Goal: Participate in discussion: Engage in conversation with other users on a specific topic

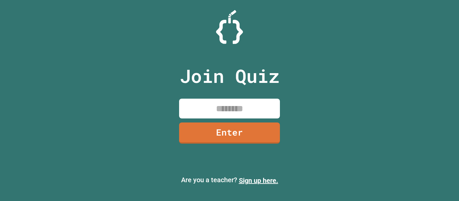
click at [259, 113] on input at bounding box center [229, 109] width 101 height 20
type input "********"
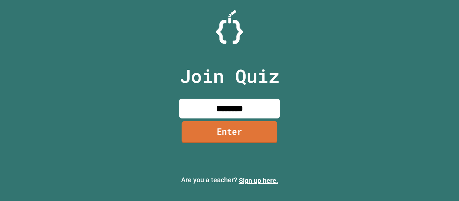
click at [245, 136] on link "Enter" at bounding box center [230, 132] width 96 height 22
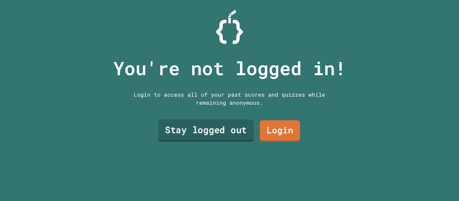
click at [228, 138] on link "Stay logged out" at bounding box center [206, 131] width 96 height 22
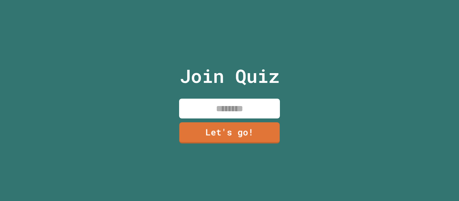
click at [227, 106] on input at bounding box center [229, 109] width 101 height 20
type input "******"
click at [230, 143] on div "Join Quiz ****** Let's go!" at bounding box center [229, 100] width 113 height 201
click at [256, 131] on link "Let's go!" at bounding box center [230, 132] width 96 height 22
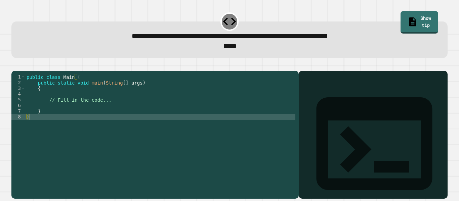
click at [109, 114] on div "public class Main { public static void main ( String [ ] args ) { // Fill in th…" at bounding box center [160, 131] width 270 height 114
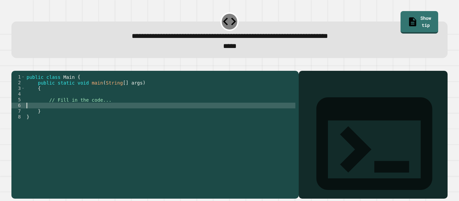
click at [111, 110] on div "public class Main { public static void main ( String [ ] args ) { // Fill in th…" at bounding box center [160, 131] width 270 height 114
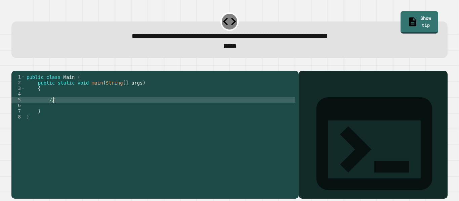
type textarea "*"
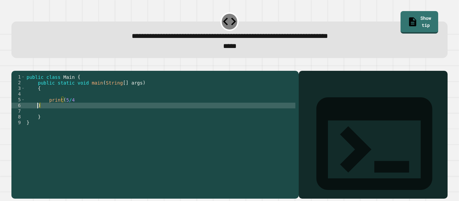
scroll to position [0, 1]
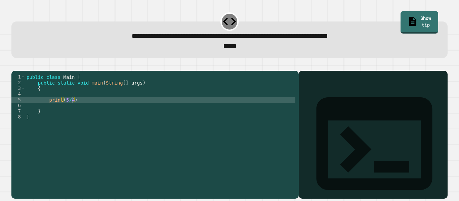
click at [15, 66] on button "button" at bounding box center [15, 66] width 0 height 0
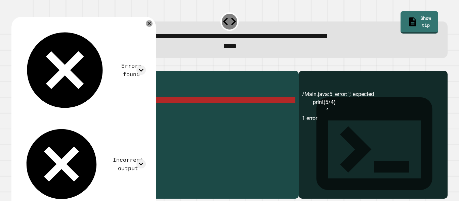
click at [80, 110] on div "public class Main { public static void main ( String [ ] args ) { print ( 5 / 4…" at bounding box center [160, 131] width 270 height 114
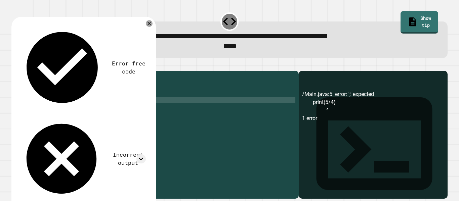
type textarea "*"
click at [103, 109] on div "public class Main { public static void main ( String [ ] args ) { System . out …" at bounding box center [160, 131] width 270 height 114
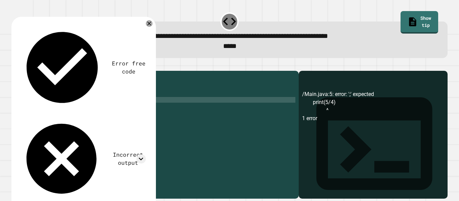
scroll to position [0, 10]
type textarea "**********"
click at [15, 66] on icon "button" at bounding box center [15, 66] width 0 height 0
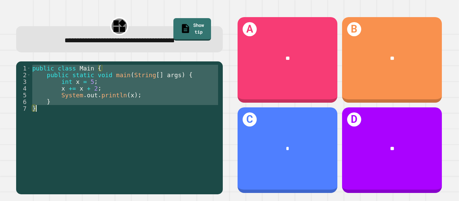
drag, startPoint x: 32, startPoint y: 67, endPoint x: 89, endPoint y: 112, distance: 72.5
click at [89, 112] on div "public class Main { public static void main ( String [ ] args ) { int x = 5 ; x…" at bounding box center [125, 132] width 188 height 134
type textarea "* *"
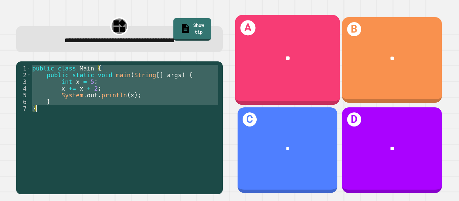
click at [282, 63] on div "**" at bounding box center [287, 58] width 105 height 31
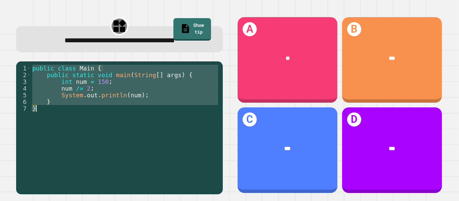
drag, startPoint x: 34, startPoint y: 68, endPoint x: 89, endPoint y: 107, distance: 68.1
click at [89, 107] on div "public class Main { public static void main ( String [ ] args ) { int num = 150…" at bounding box center [125, 132] width 188 height 134
type textarea "* *"
click at [149, 139] on div "public class Main { public static void main ( String [ ] args ) { int num = 150…" at bounding box center [125, 125] width 188 height 121
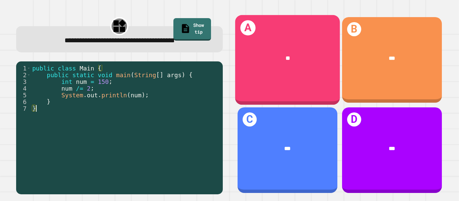
click at [299, 78] on div "A **" at bounding box center [287, 60] width 105 height 90
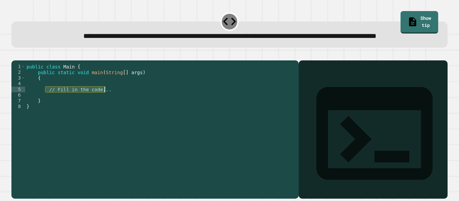
drag, startPoint x: 46, startPoint y: 110, endPoint x: 105, endPoint y: 111, distance: 59.1
click at [105, 111] on div "public class Main { public static void main ( String [ ] args ) { // Fill in th…" at bounding box center [160, 121] width 270 height 114
type textarea "*"
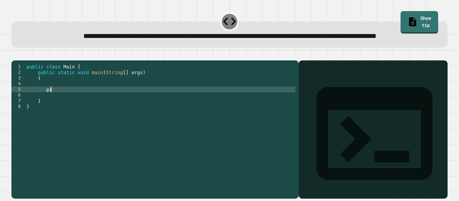
type textarea "*"
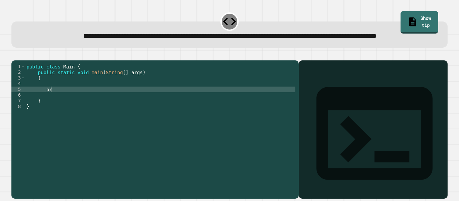
scroll to position [0, 4]
type textarea "*"
click at [395, 29] on div "**********" at bounding box center [229, 34] width 436 height 26
click at [398, 27] on div "**********" at bounding box center [229, 34] width 436 height 26
click at [401, 24] on link "Show tip" at bounding box center [419, 22] width 36 height 24
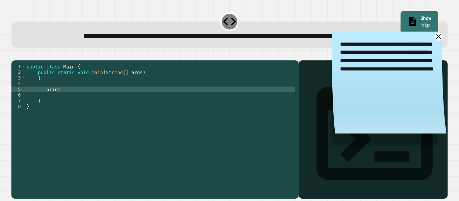
click at [436, 41] on icon at bounding box center [438, 37] width 8 height 8
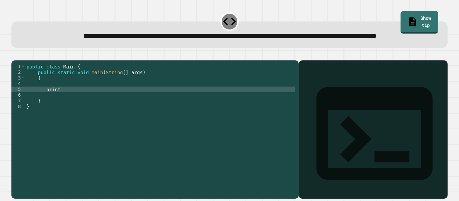
click at [273, 109] on div "public class Main { public static void main ( String [ ] args ) { print } }" at bounding box center [160, 121] width 270 height 114
click at [67, 111] on div "public class Main { public static void main ( String [ ] args ) { print } }" at bounding box center [160, 121] width 270 height 114
type textarea "*"
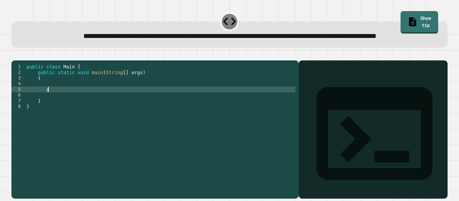
type textarea "*"
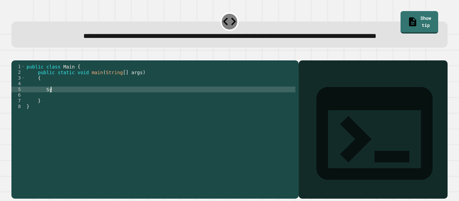
type textarea "*"
type textarea "**********"
click at [90, 109] on div "public class Main { public static void main ( String [ ] args ) { int num1 = 15…" at bounding box center [160, 121] width 270 height 114
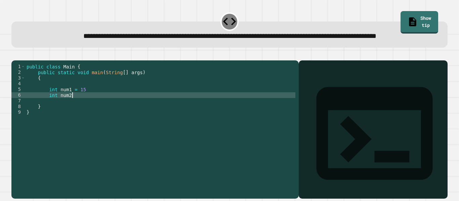
scroll to position [0, 6]
type textarea "**********"
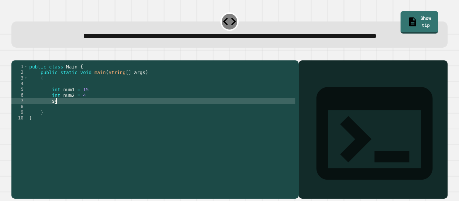
type textarea "*"
click at [12, 60] on div at bounding box center [229, 56] width 436 height 8
click at [15, 55] on icon "button" at bounding box center [15, 55] width 0 height 0
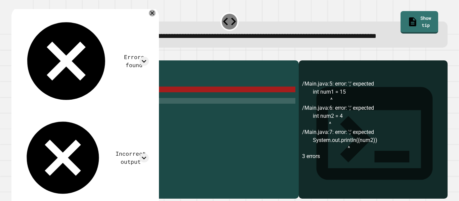
click at [128, 108] on div "public class Main { public static void main ( String [ ] args ) { int num1 = 15…" at bounding box center [161, 121] width 267 height 114
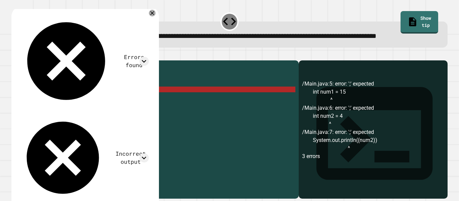
click at [105, 111] on div "public class Main { public static void main ( String [ ] args ) { int num1 = 15…" at bounding box center [161, 121] width 267 height 114
click at [156, 17] on icon at bounding box center [152, 13] width 8 height 8
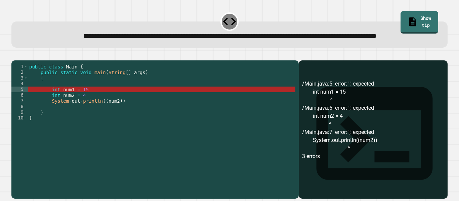
click at [94, 112] on div "public class Main { public static void main ( String [ ] args ) { int num1 = 15…" at bounding box center [161, 121] width 267 height 114
click at [71, 116] on div "public class Main { public static void main ( String [ ] args ) { int num1 = 15…" at bounding box center [161, 121] width 267 height 114
click at [91, 112] on div "public class Main { public static void main ( String [ ] args ) { int num1 = 15…" at bounding box center [161, 121] width 267 height 114
click at [101, 114] on div "public class Main { public static void main ( String [ ] args ) { int num1 = 15…" at bounding box center [161, 121] width 267 height 114
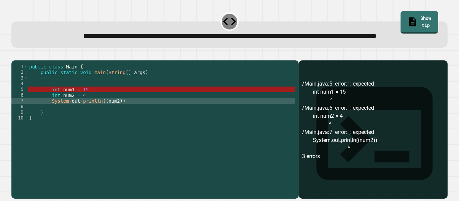
click at [124, 122] on div "public class Main { public static void main ( String [ ] args ) { int num1 = 15…" at bounding box center [161, 121] width 267 height 114
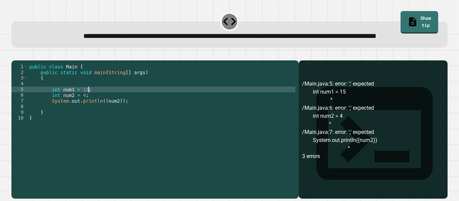
scroll to position [0, 7]
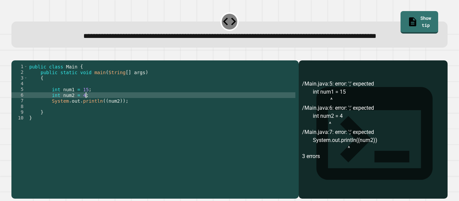
type textarea "**********"
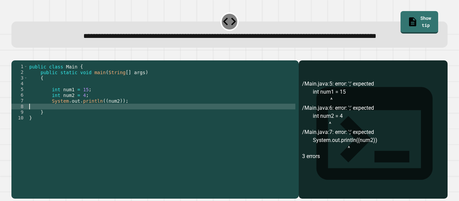
scroll to position [0, 0]
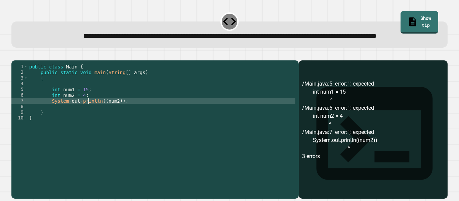
click at [15, 55] on icon "button" at bounding box center [15, 55] width 0 height 0
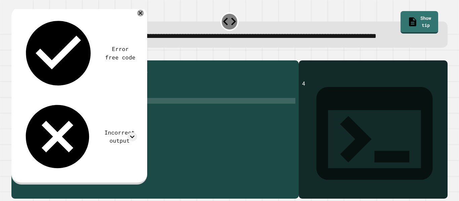
click at [115, 122] on div "public class Main { public static void main ( String [ ] args ) { int num1 = 15…" at bounding box center [161, 121] width 267 height 114
click at [15, 55] on icon "button" at bounding box center [15, 55] width 0 height 0
click at [130, 122] on div "public class Main { public static void main ( String [ ] args ) { int num1 = 15…" at bounding box center [161, 121] width 267 height 114
click at [15, 55] on icon "button" at bounding box center [15, 55] width 0 height 0
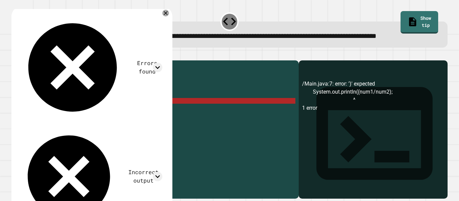
click at [101, 122] on div "public class Main { public static void main ( String [ ] args ) { int num1 = 15…" at bounding box center [161, 121] width 267 height 114
type textarea "**********"
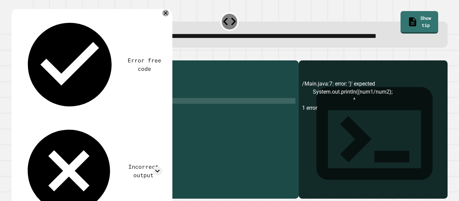
click at [15, 55] on icon "button" at bounding box center [15, 55] width 0 height 0
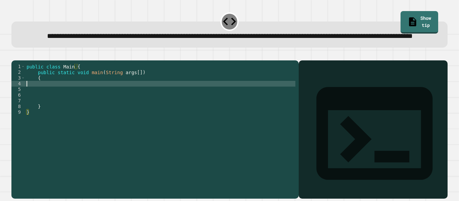
click at [72, 106] on div "public class Main { public static void main ( String args [ ]) { } }" at bounding box center [160, 121] width 270 height 114
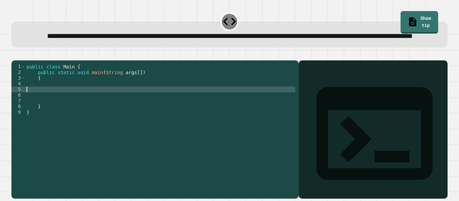
click at [69, 105] on div "public class Main { public static void main ( String args [ ]) { } }" at bounding box center [160, 121] width 270 height 114
click at [64, 103] on div "public class Main { public static void main ( String args [ ]) { } }" at bounding box center [160, 121] width 270 height 114
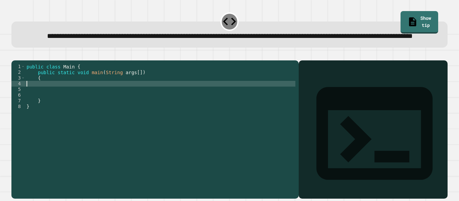
click at [64, 103] on div "public class Main { public static void main ( String args [ ]) { } }" at bounding box center [160, 121] width 270 height 114
click at [401, 27] on div "**********" at bounding box center [229, 34] width 436 height 26
click at [402, 24] on link "Show tip" at bounding box center [419, 22] width 38 height 23
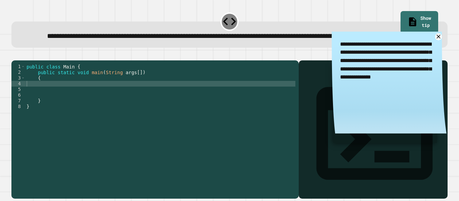
click at [53, 106] on div "public class Main { public static void main ( String args [ ]) { } }" at bounding box center [160, 121] width 270 height 114
click at [296, 112] on div "1 2 3 4 5 6 7 8 public class Main { public static void main ( String args [ ]) …" at bounding box center [154, 129] width 287 height 138
click at [186, 99] on div "public class Main { public static void main ( String args [ ]) { } }" at bounding box center [160, 121] width 270 height 114
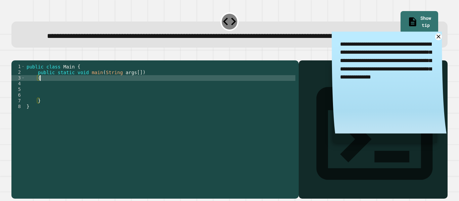
click at [176, 106] on div "public class Main { public static void main ( String args [ ]) { } }" at bounding box center [160, 121] width 270 height 114
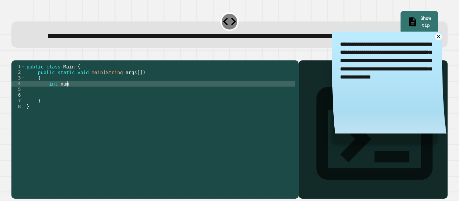
scroll to position [0, 5]
click at [439, 41] on link at bounding box center [438, 37] width 8 height 8
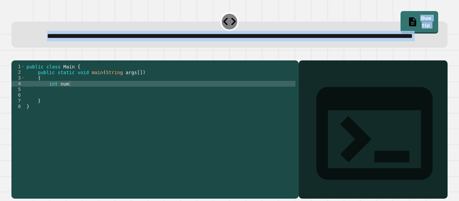
drag, startPoint x: 23, startPoint y: 34, endPoint x: 164, endPoint y: 110, distance: 159.9
click at [164, 110] on div "**********" at bounding box center [229, 105] width 440 height 192
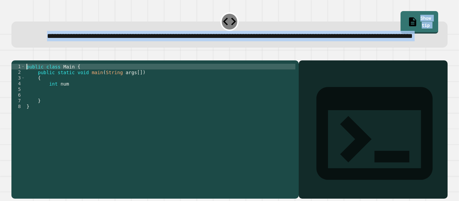
click at [132, 84] on div "public class Main { public static void main ( String args [ ]) { int num } }" at bounding box center [160, 121] width 270 height 114
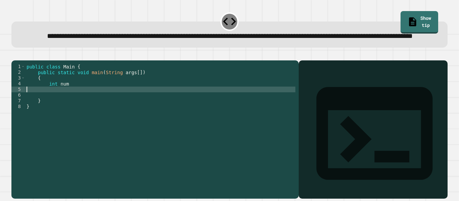
click at [76, 109] on div "public class Main { public static void main ( String args [ ]) { int num } }" at bounding box center [160, 121] width 270 height 114
click at [77, 104] on div "public class Main { public static void main ( String args [ ]) { int num } }" at bounding box center [160, 121] width 270 height 114
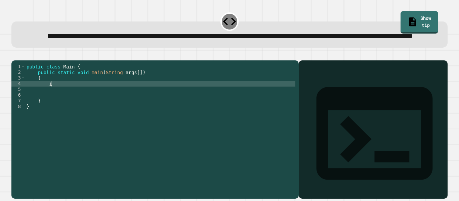
scroll to position [0, 3]
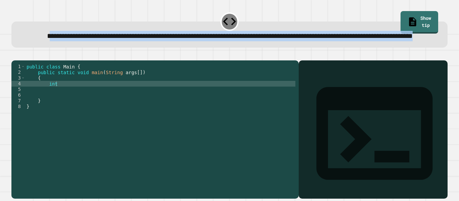
drag, startPoint x: 28, startPoint y: 35, endPoint x: 310, endPoint y: 44, distance: 282.0
click at [310, 41] on div "**********" at bounding box center [229, 36] width 417 height 10
drag, startPoint x: 26, startPoint y: 36, endPoint x: 310, endPoint y: 53, distance: 284.8
click at [310, 48] on div "**********" at bounding box center [229, 34] width 436 height 26
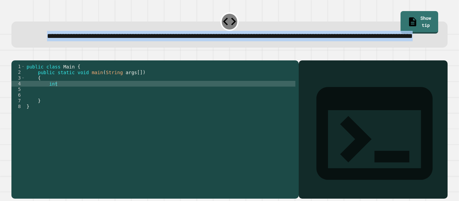
copy span "**********"
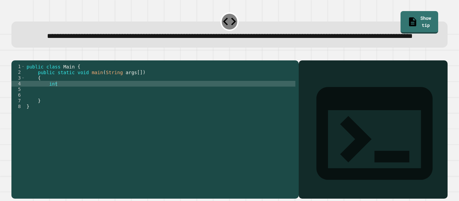
click at [183, 60] on div at bounding box center [229, 56] width 436 height 8
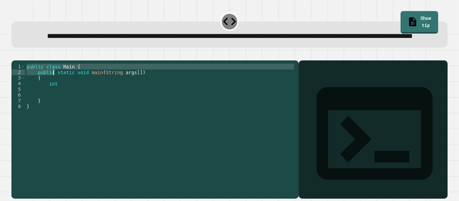
drag, startPoint x: 26, startPoint y: 85, endPoint x: 228, endPoint y: 179, distance: 222.9
click at [228, 178] on div "public class Main { public static void main ( String args [ ]) { int } }" at bounding box center [160, 121] width 270 height 114
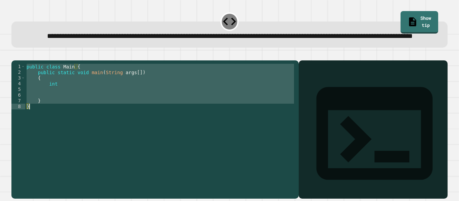
scroll to position [0, 1]
type textarea "* *"
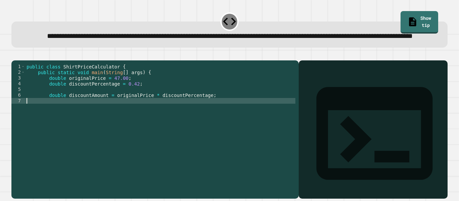
click at [15, 55] on button "button" at bounding box center [15, 55] width 0 height 0
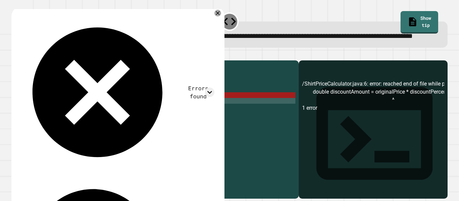
click at [216, 115] on div "public class ShirtPriceCalculator { public static void main ( String [ ] args )…" at bounding box center [160, 121] width 270 height 114
type textarea "**********"
click at [216, 115] on div "public class ShirtPriceCalculator { public static void main ( String [ ] args )…" at bounding box center [160, 121] width 270 height 114
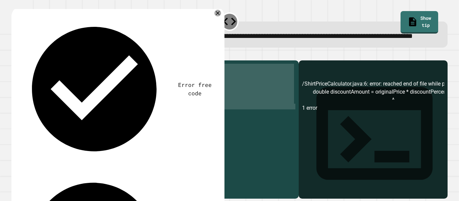
click at [137, 100] on div "public class Main { public static void main ( String args [ ]) { int } }" at bounding box center [160, 115] width 270 height 103
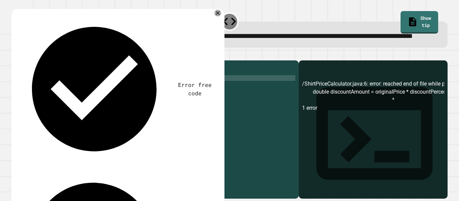
click at [131, 104] on div "public class Main { public static void main ( String args [ ]) { int } }" at bounding box center [160, 121] width 270 height 114
click at [216, 17] on icon at bounding box center [218, 13] width 8 height 8
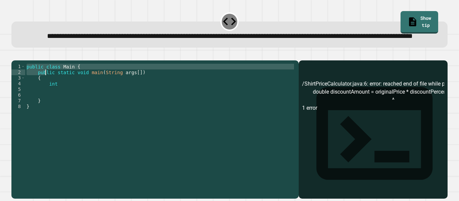
drag, startPoint x: 27, startPoint y: 87, endPoint x: 164, endPoint y: 151, distance: 151.2
click at [164, 151] on div "public class Main { public static void main ( String args [ ]) { int } }" at bounding box center [160, 121] width 270 height 114
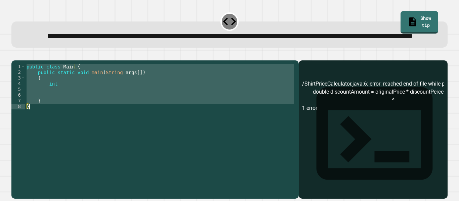
scroll to position [0, 1]
type textarea "* *"
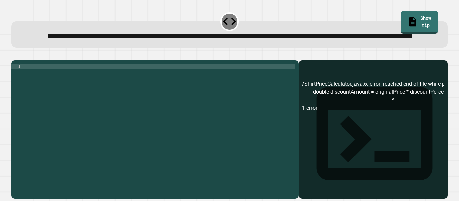
scroll to position [0, 0]
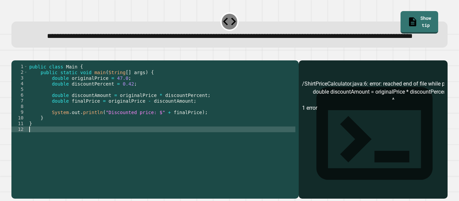
click at [15, 55] on icon "button" at bounding box center [15, 55] width 0 height 0
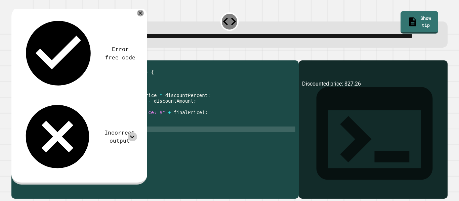
click at [132, 132] on div at bounding box center [132, 136] width 9 height 9
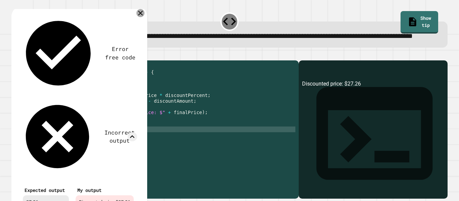
click at [138, 17] on icon at bounding box center [140, 13] width 8 height 8
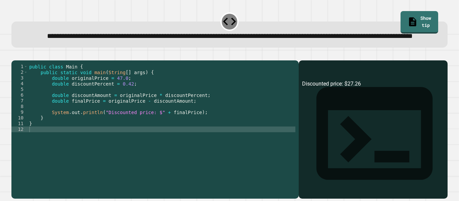
click at [199, 116] on div "public class Main { public static void main ( String [ ] args ) { double origin…" at bounding box center [161, 121] width 267 height 114
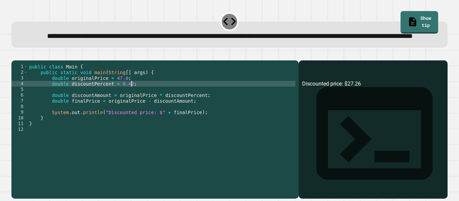
click at [158, 105] on div "public class Main { public static void main ( String [ ] args ) { double origin…" at bounding box center [161, 121] width 267 height 114
type textarea "**********"
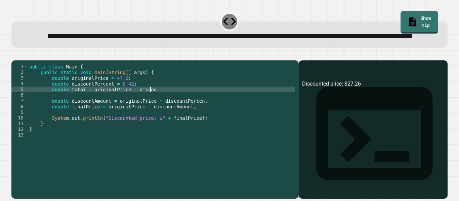
scroll to position [0, 15]
type textarea "**********"
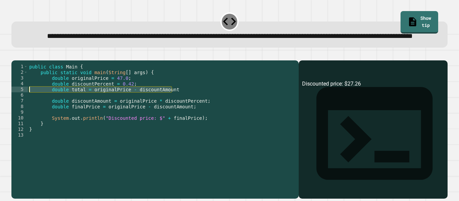
drag, startPoint x: 184, startPoint y: 112, endPoint x: 14, endPoint y: 111, distance: 170.0
click at [14, 111] on div "**********" at bounding box center [153, 115] width 284 height 103
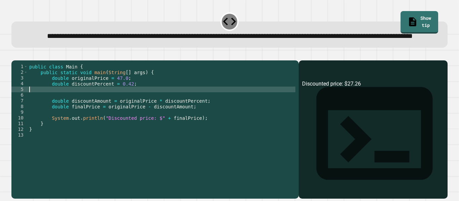
click at [194, 126] on div "public class Main { public static void main ( String [ ] args ) { double origin…" at bounding box center [161, 121] width 267 height 114
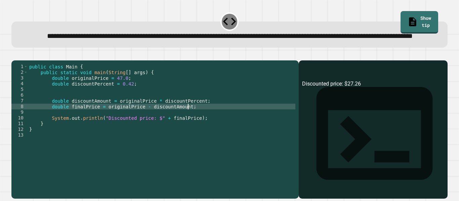
type textarea "**********"
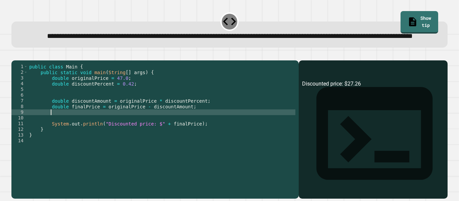
paste textarea "**********"
click at [72, 132] on div "public class Main { public static void main ( String [ ] args ) { double origin…" at bounding box center [161, 121] width 267 height 114
click at [15, 55] on icon "button" at bounding box center [15, 55] width 0 height 0
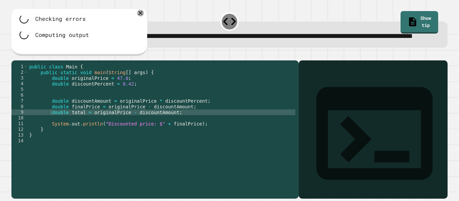
click at [195, 144] on div "public class Main { public static void main ( String [ ] args ) { double origin…" at bounding box center [161, 121] width 267 height 114
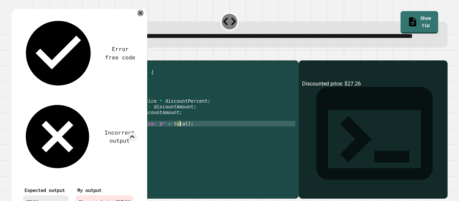
scroll to position [0, 19]
click at [138, 20] on div "Error free code Discounted price: $27.26 Incorrect output Expected output 27.26…" at bounding box center [79, 114] width 136 height 216
drag, startPoint x: 159, startPoint y: 144, endPoint x: 102, endPoint y: 143, distance: 56.1
click at [102, 143] on div "public class Main { public static void main ( String [ ] args ) { double origin…" at bounding box center [161, 121] width 267 height 114
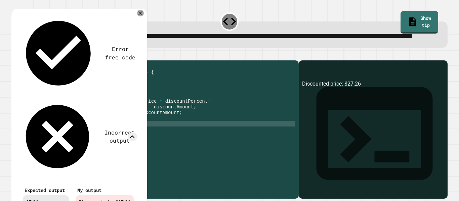
type textarea "**********"
click at [143, 17] on div at bounding box center [140, 13] width 8 height 8
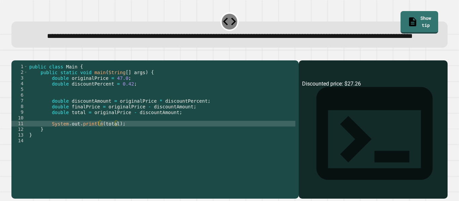
click at [15, 55] on icon "button" at bounding box center [15, 55] width 0 height 0
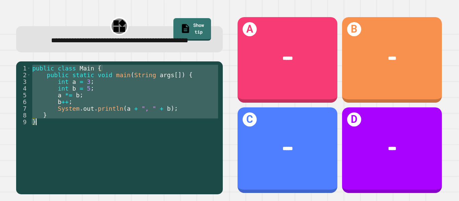
drag, startPoint x: 31, startPoint y: 79, endPoint x: 111, endPoint y: 134, distance: 97.1
click at [111, 134] on div "public class Main { public static void main ( String args [ ]) { int a = 3 ; in…" at bounding box center [125, 125] width 188 height 121
type textarea "* *"
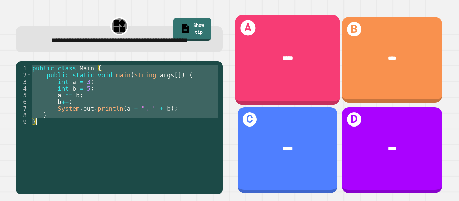
click at [299, 67] on div "*****" at bounding box center [287, 58] width 105 height 31
